Goal: Browse casually: Explore the website without a specific task or goal

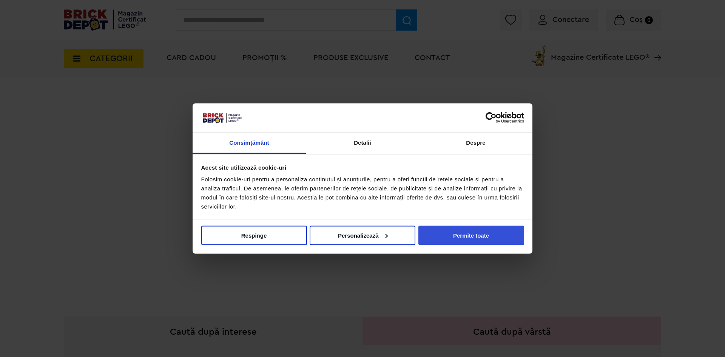
click at [449, 230] on button "Permite toate" at bounding box center [471, 234] width 106 height 19
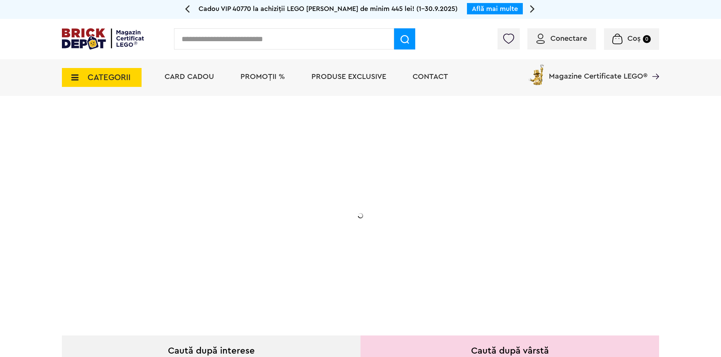
click at [80, 74] on span "CATEGORII" at bounding box center [102, 77] width 80 height 19
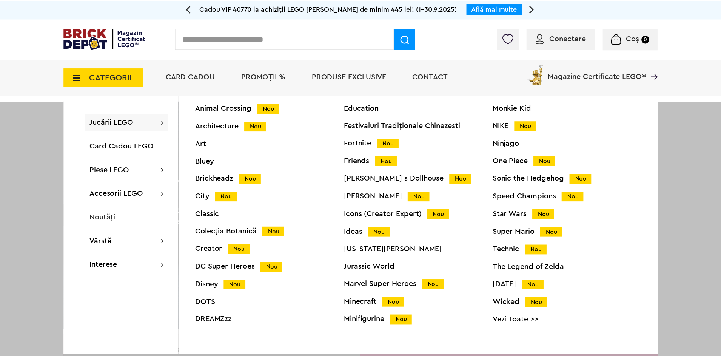
scroll to position [30, 0]
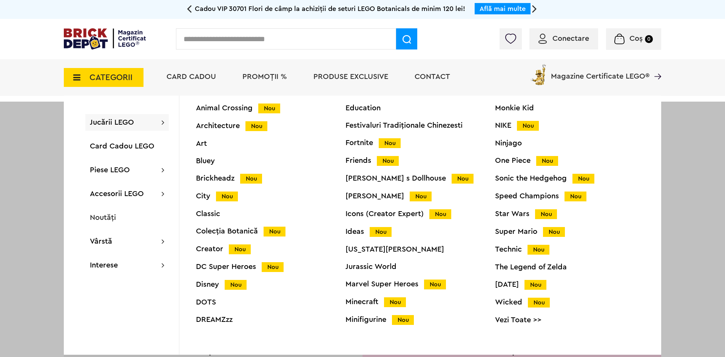
click at [502, 249] on div "Technic Nou" at bounding box center [570, 249] width 150 height 8
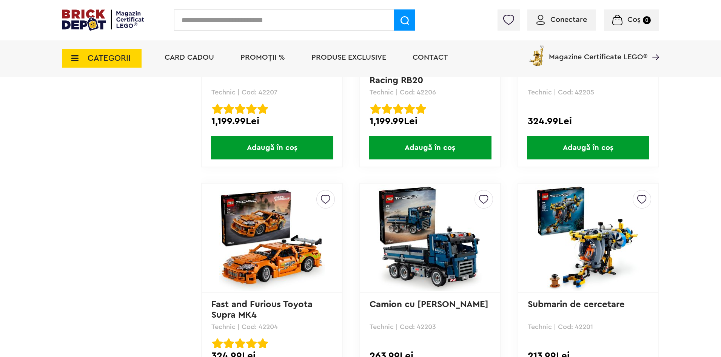
scroll to position [1019, 0]
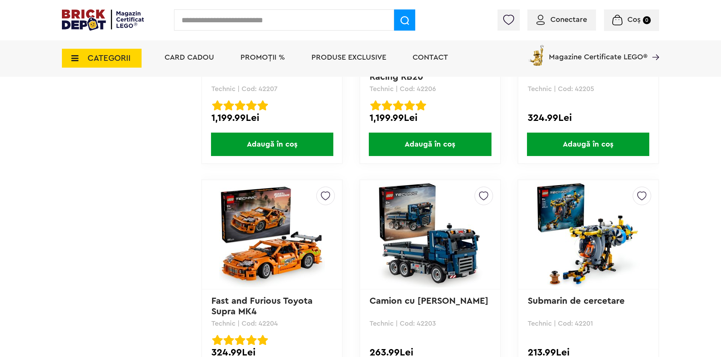
drag, startPoint x: 721, startPoint y: 0, endPoint x: 0, endPoint y: 163, distance: 739.5
click at [0, 163] on div "Cadou VIP 40770 la achiziții LEGO [PERSON_NAME] de minim 445 lei! (1-30.9.2025)…" at bounding box center [360, 323] width 721 height 2685
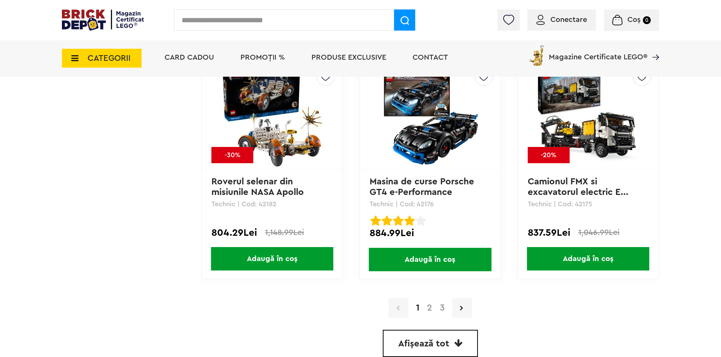
scroll to position [2114, 0]
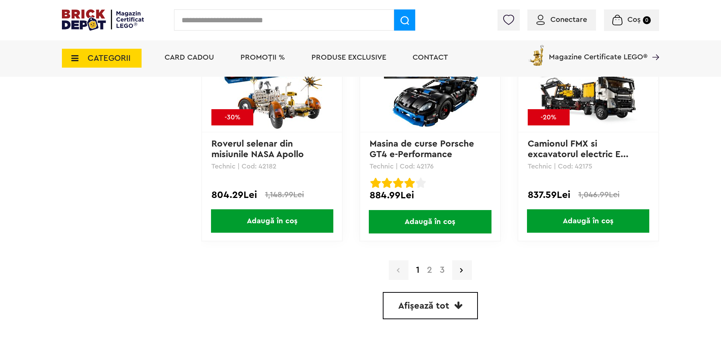
click at [430, 274] on link "2" at bounding box center [429, 269] width 13 height 9
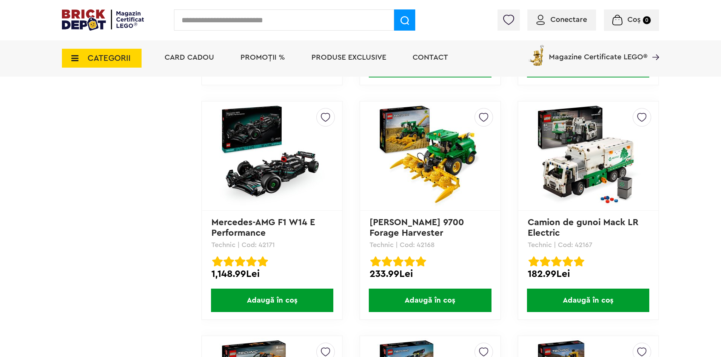
scroll to position [887, 0]
